Goal: Navigation & Orientation: Find specific page/section

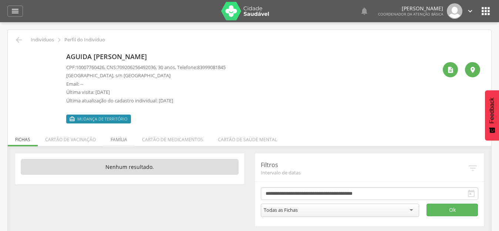
click at [124, 140] on li "Família" at bounding box center [118, 137] width 31 height 17
click at [120, 142] on li "Família" at bounding box center [118, 137] width 31 height 17
click at [125, 139] on li "Família" at bounding box center [118, 137] width 31 height 17
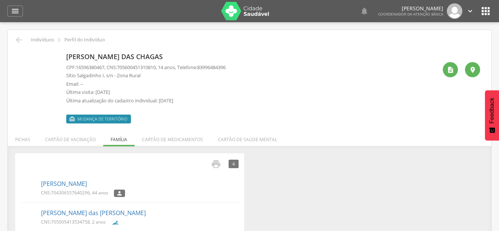
scroll to position [71, 0]
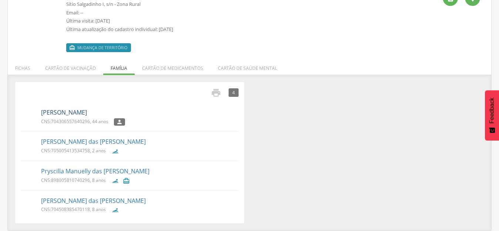
click at [87, 113] on link "Maria José das Chagas" at bounding box center [64, 112] width 46 height 9
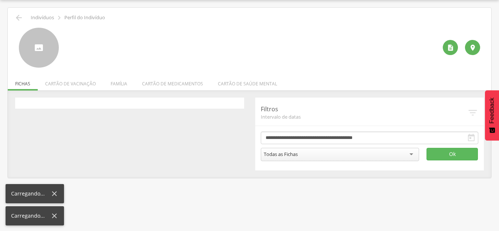
scroll to position [22, 0]
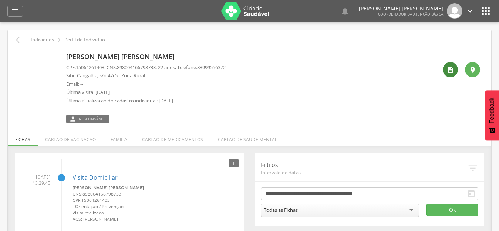
click at [448, 69] on icon "" at bounding box center [449, 69] width 7 height 7
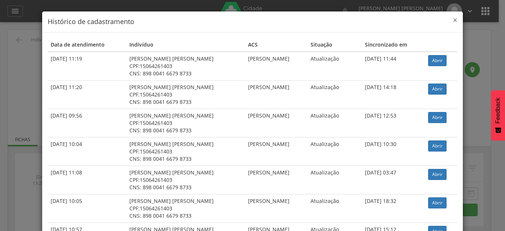
click at [453, 20] on span "×" at bounding box center [455, 20] width 4 height 10
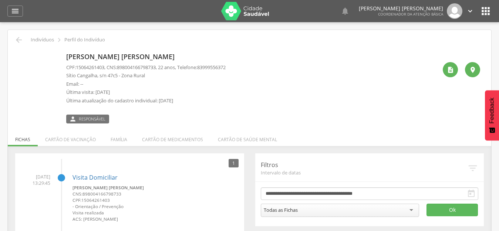
click at [301, 89] on div "[PERSON_NAME] [PERSON_NAME] CPF: 15064261403 , CNS: [PHONE_NUMBER] , 22 anos, T…" at bounding box center [251, 87] width 371 height 74
click at [105, 140] on li "Família" at bounding box center [118, 137] width 31 height 17
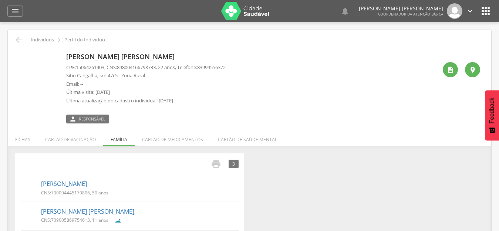
click at [363, 77] on div "[PERSON_NAME] [PERSON_NAME] CPF: 15064261403 , CNS: [PHONE_NUMBER] , 22 anos, T…" at bounding box center [251, 87] width 371 height 74
